Goal: Contribute content

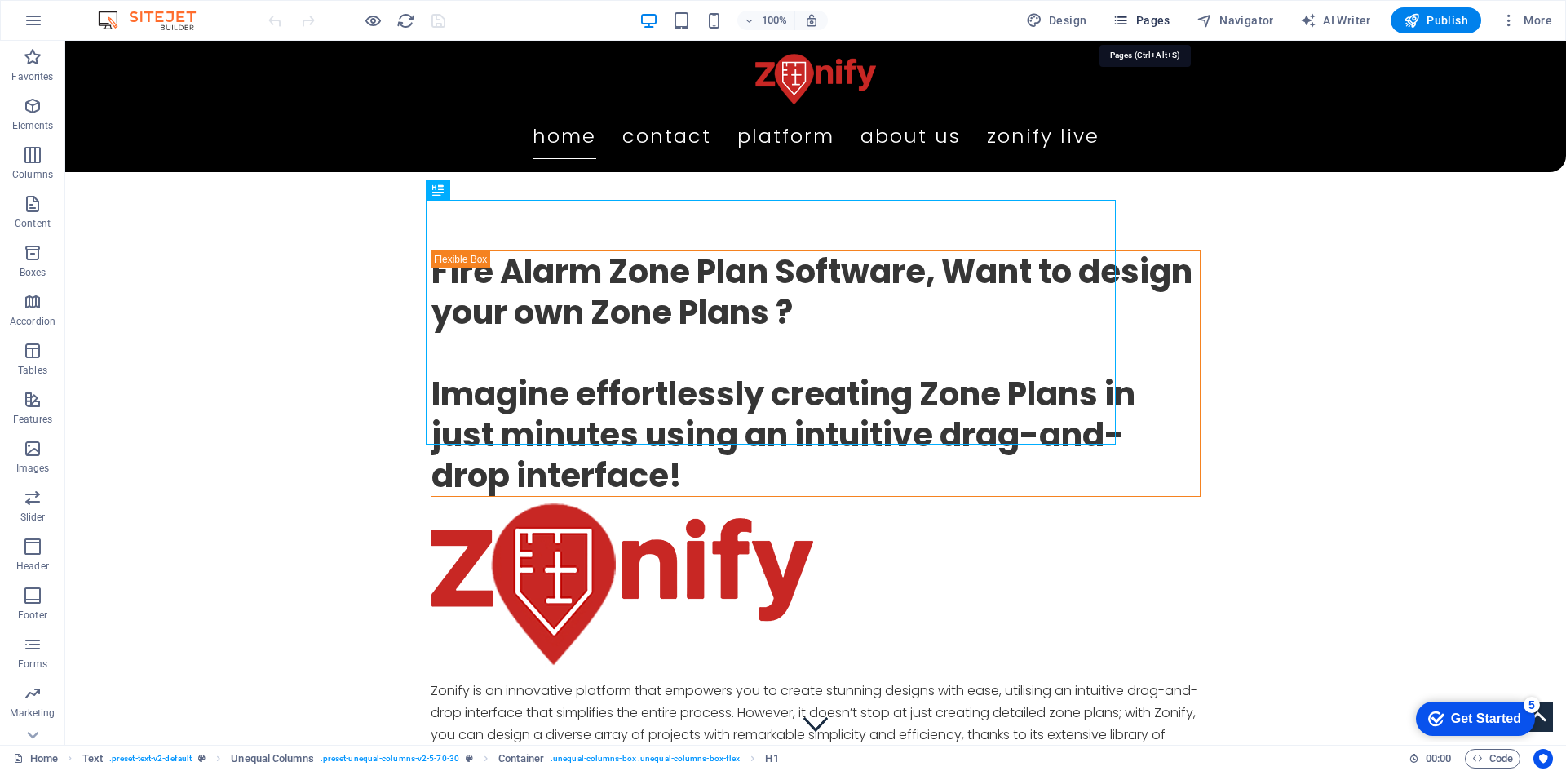
click at [1156, 24] on span "Pages" at bounding box center [1140, 20] width 57 height 16
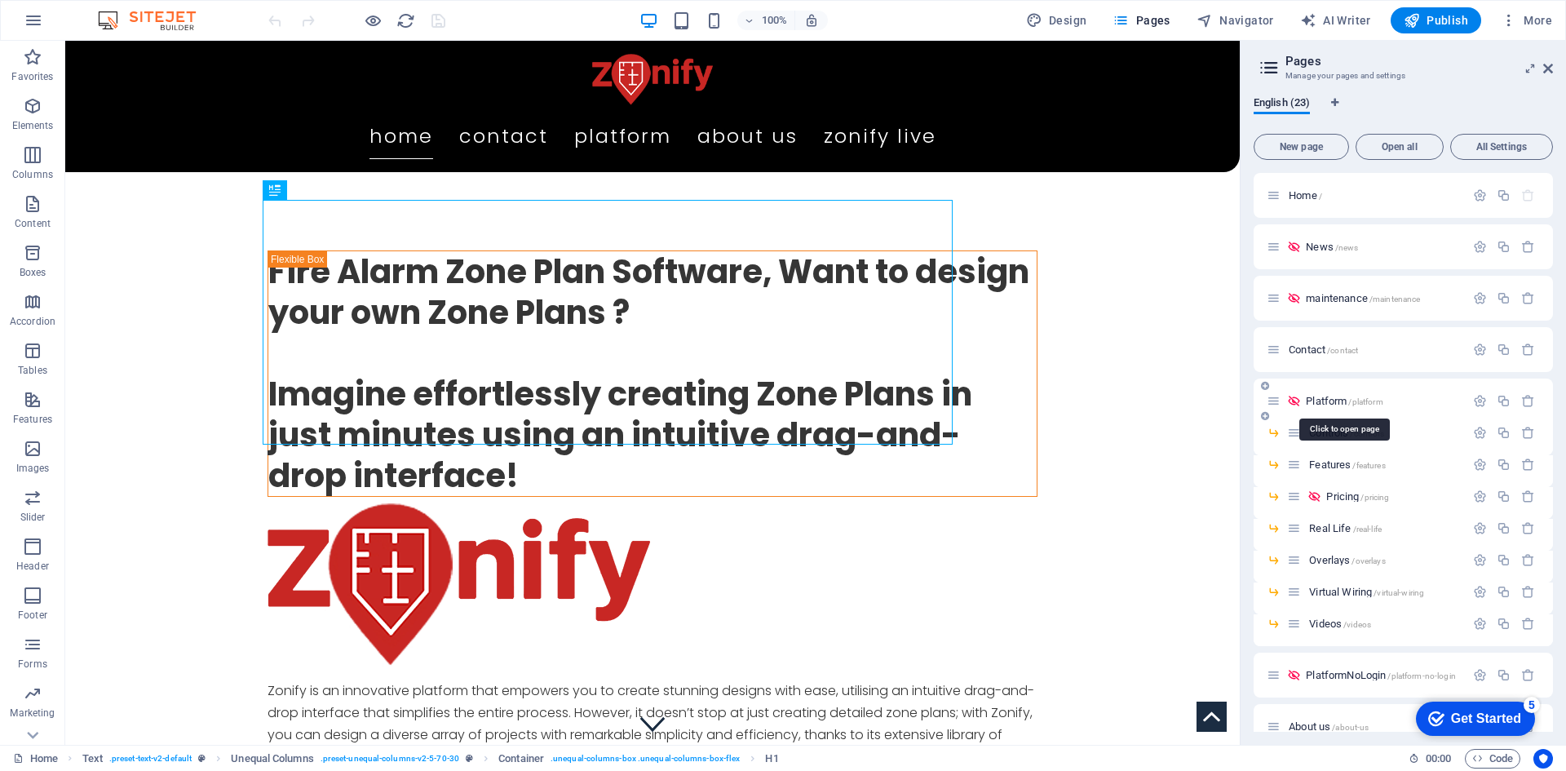
click at [1325, 399] on span "Platform /platform" at bounding box center [1344, 401] width 77 height 12
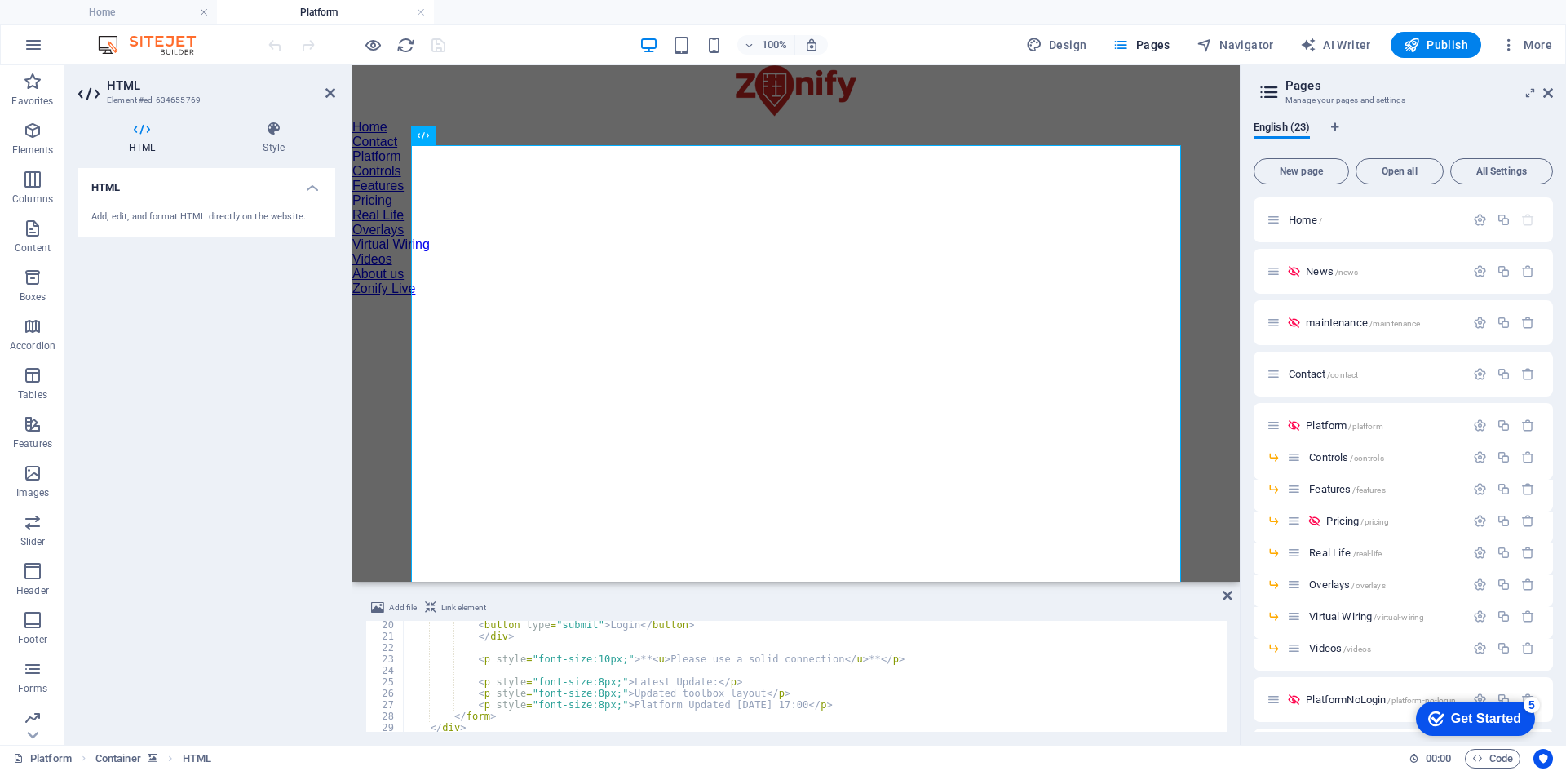
scroll to position [223, 0]
drag, startPoint x: 736, startPoint y: 684, endPoint x: 660, endPoint y: 683, distance: 76.7
click at [660, 683] on div "< button type = "submit" > Login </ button > </ div > < p style = "font-size:10…" at bounding box center [1492, 679] width 2178 height 130
click at [719, 700] on div "< button type = "submit" > Login </ button > </ div > < p style = "font-size:10…" at bounding box center [1492, 679] width 2178 height 130
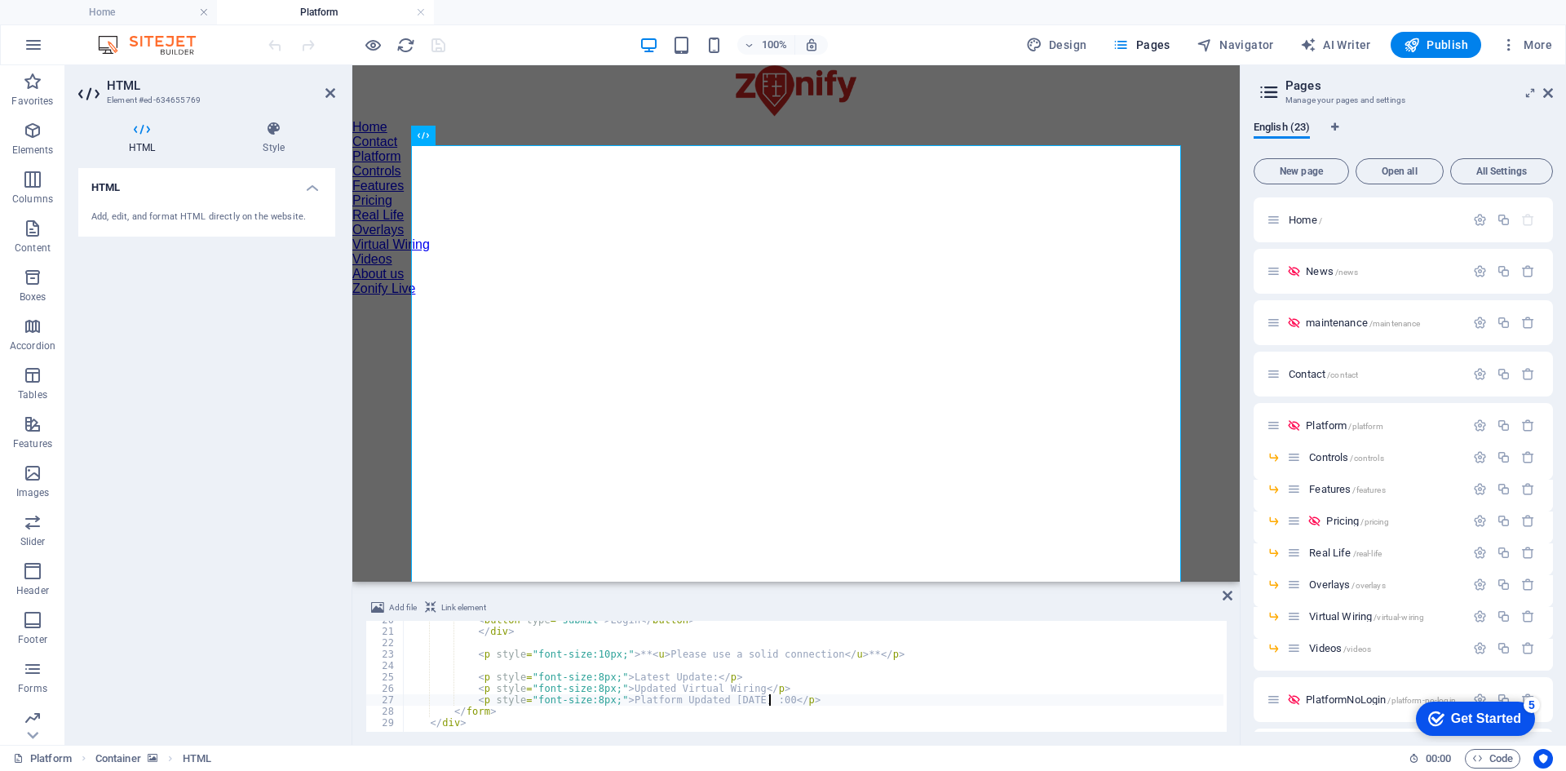
scroll to position [0, 30]
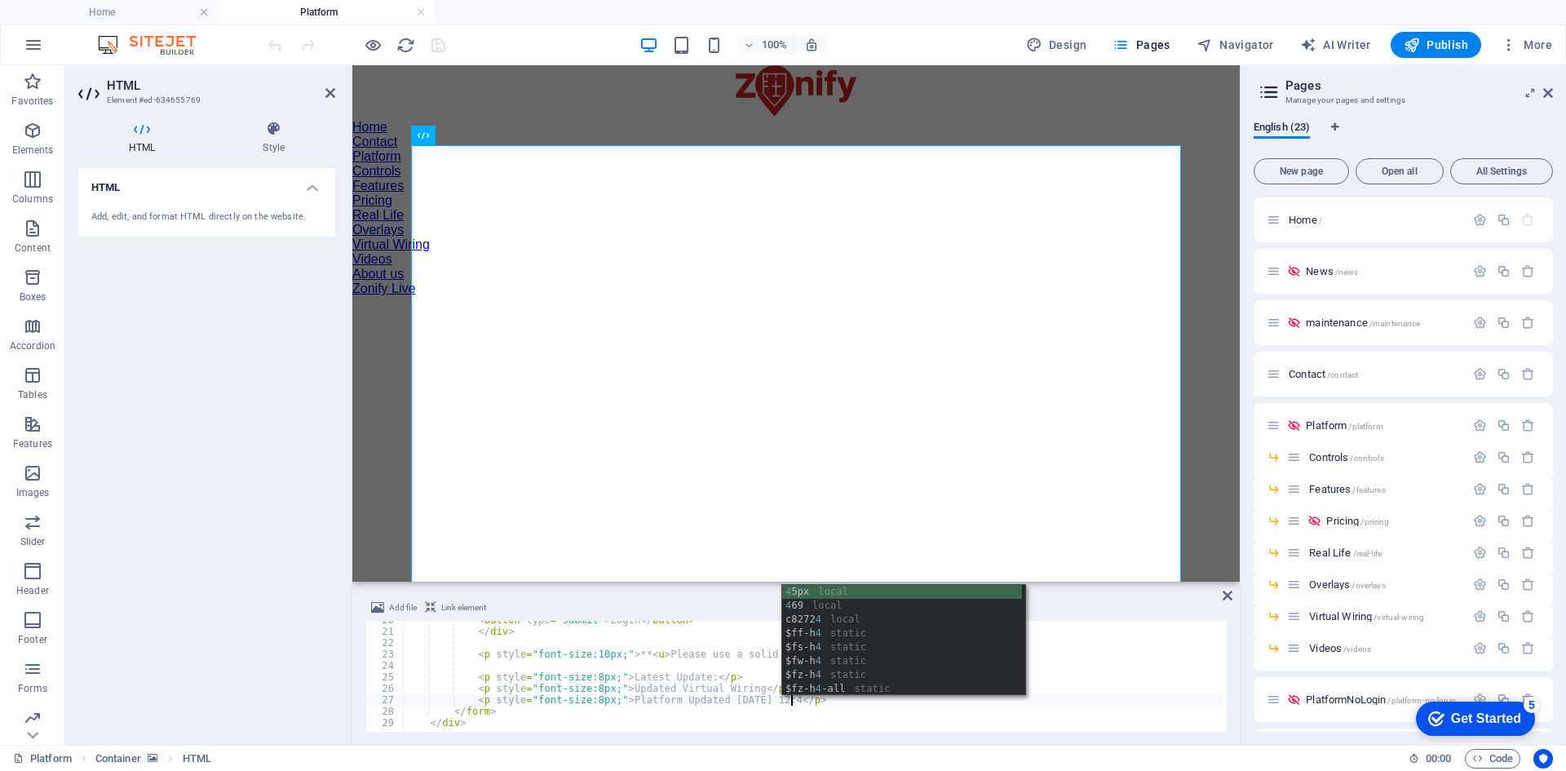
type textarea "<p style="font-size:8px;">Platform Updated [DATE] 12:49</p>"
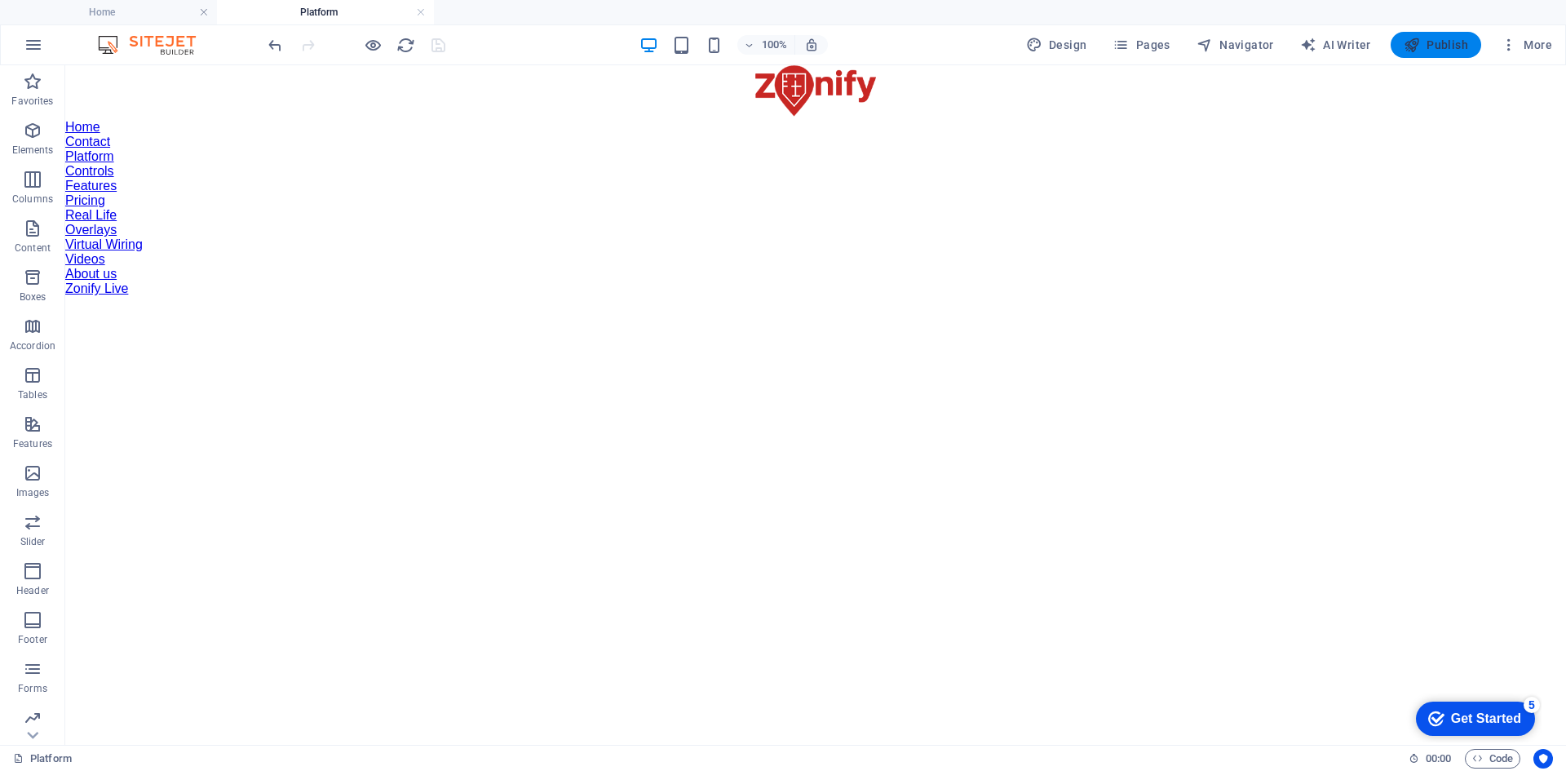
click at [1440, 46] on span "Publish" at bounding box center [1436, 45] width 64 height 16
